Goal: Navigation & Orientation: Go to known website

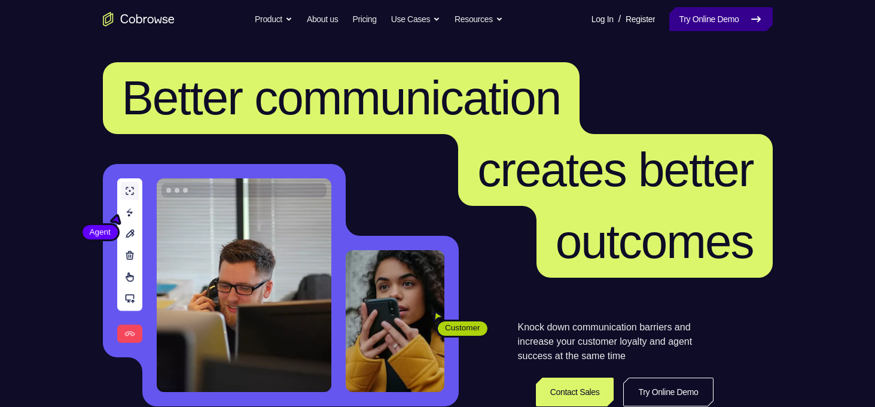
click at [712, 19] on link "Try Online Demo" at bounding box center [720, 19] width 103 height 24
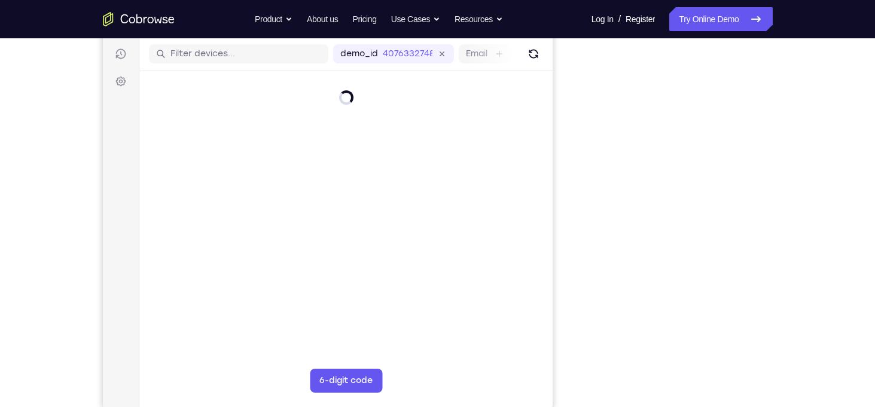
scroll to position [158, 0]
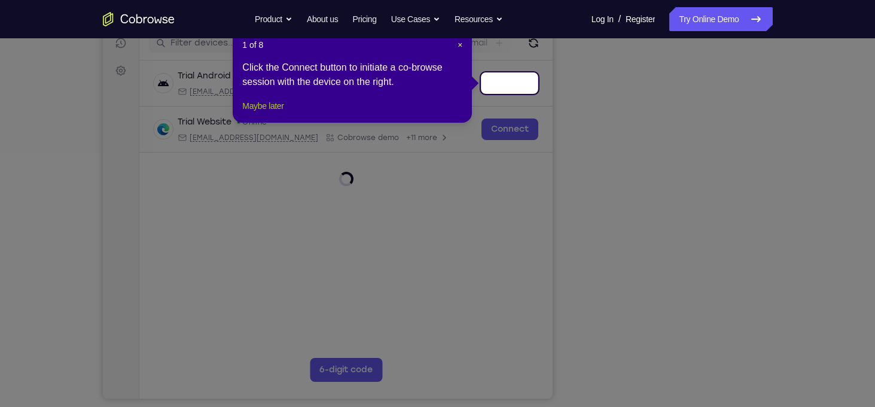
click at [271, 113] on button "Maybe later" at bounding box center [262, 106] width 41 height 14
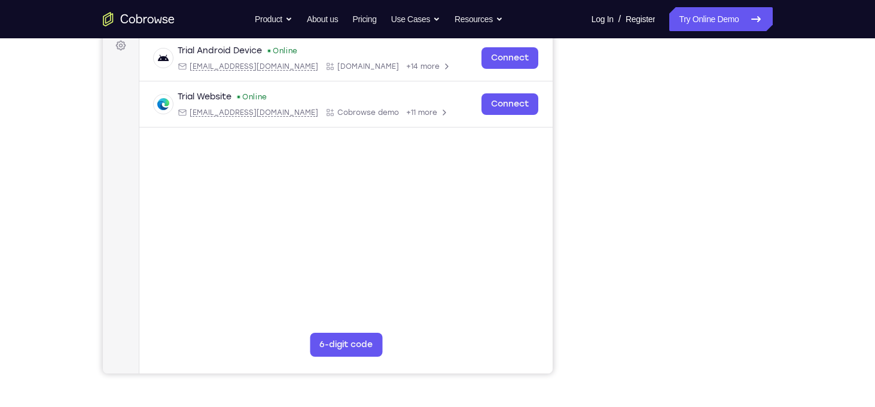
scroll to position [170, 0]
